Goal: Information Seeking & Learning: Find specific fact

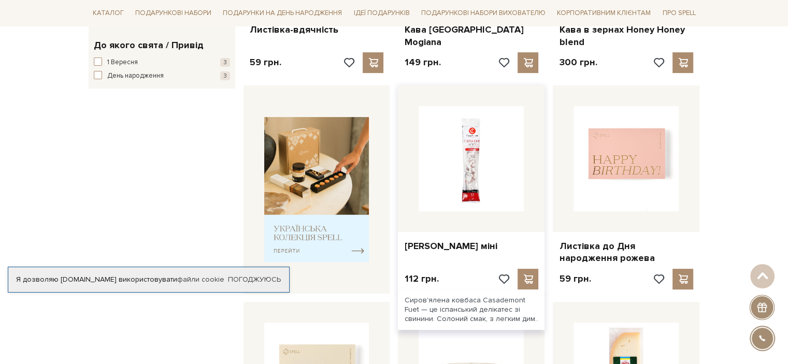
scroll to position [415, 0]
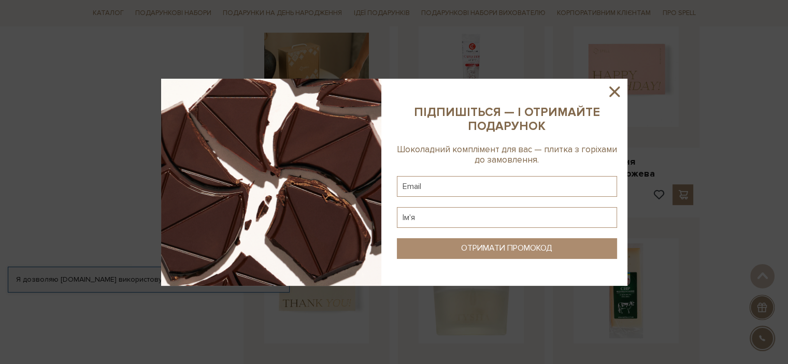
click at [616, 89] on icon at bounding box center [615, 92] width 10 height 10
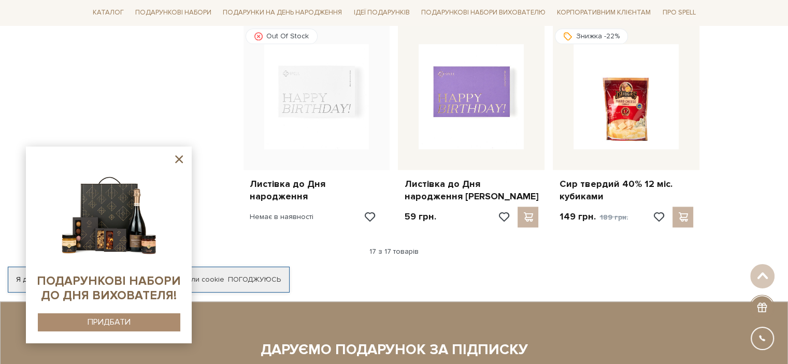
scroll to position [1362, 0]
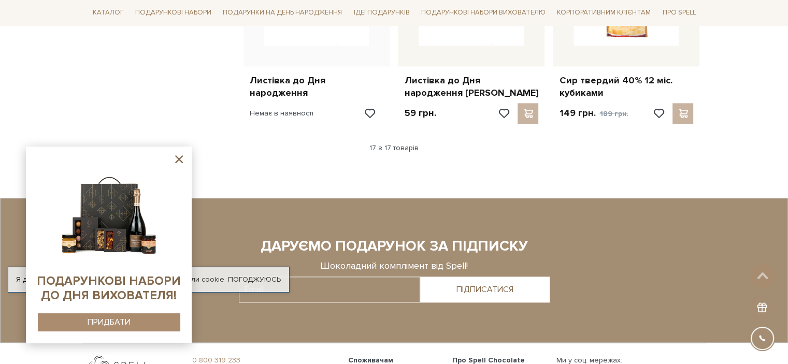
click at [180, 161] on icon at bounding box center [179, 160] width 8 height 8
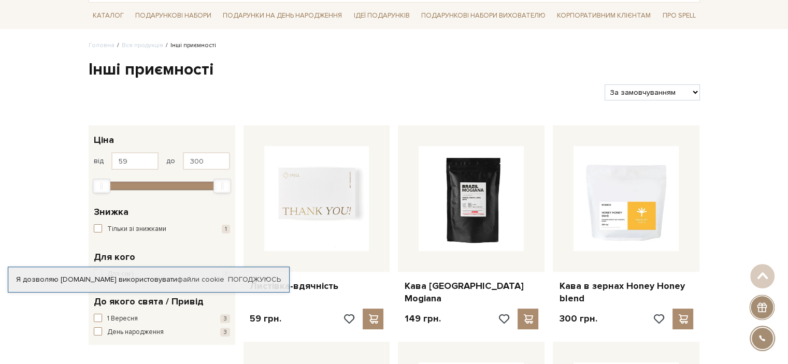
scroll to position [0, 0]
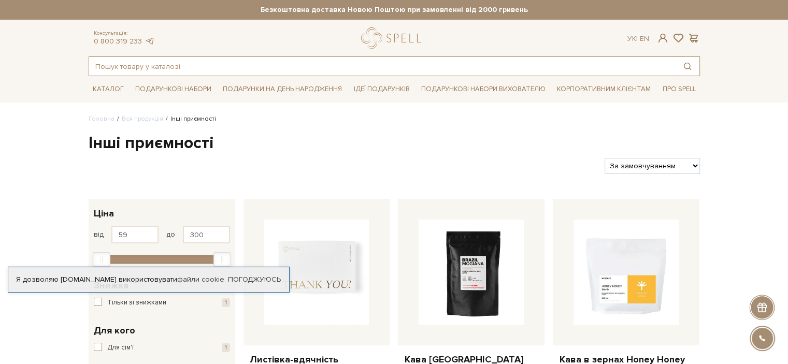
click at [358, 70] on input "text" at bounding box center [382, 66] width 587 height 19
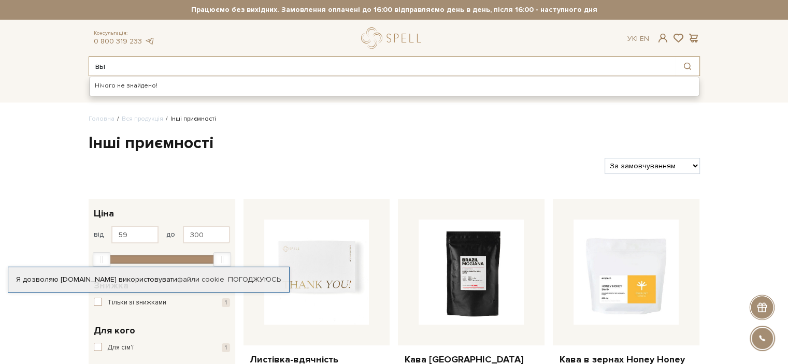
type input "в"
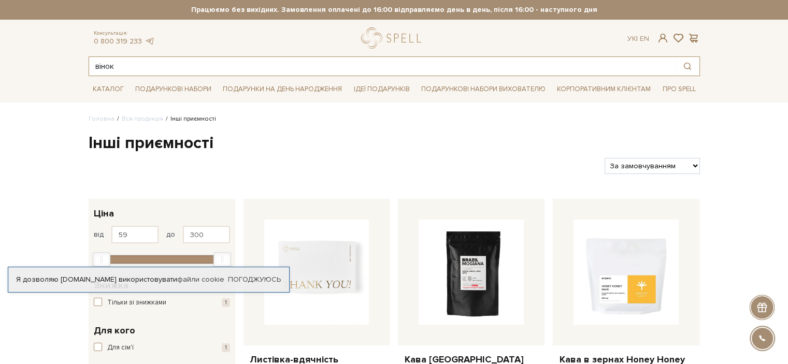
type input "вінок"
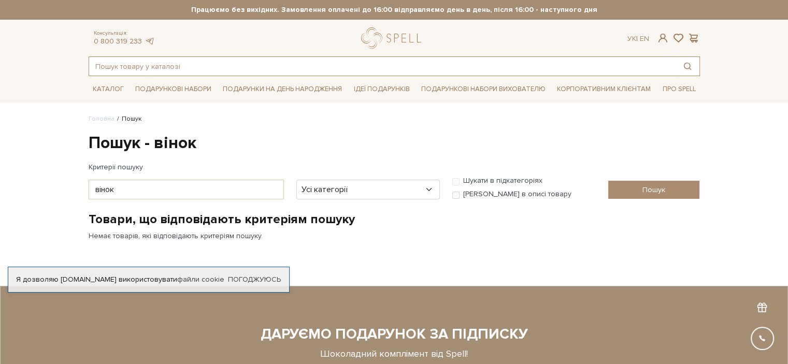
click at [350, 64] on input "text" at bounding box center [382, 66] width 587 height 19
click at [355, 65] on input "text" at bounding box center [382, 66] width 587 height 19
type input "санта"
